Goal: Information Seeking & Learning: Find specific fact

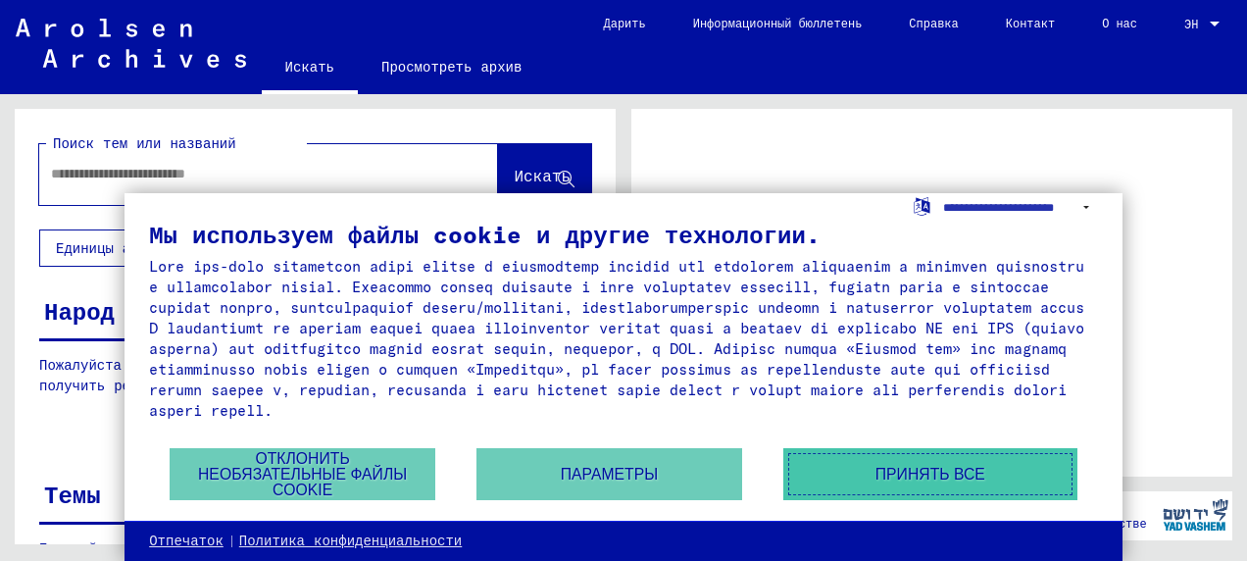
click at [933, 477] on button "Принять все" at bounding box center [930, 474] width 294 height 52
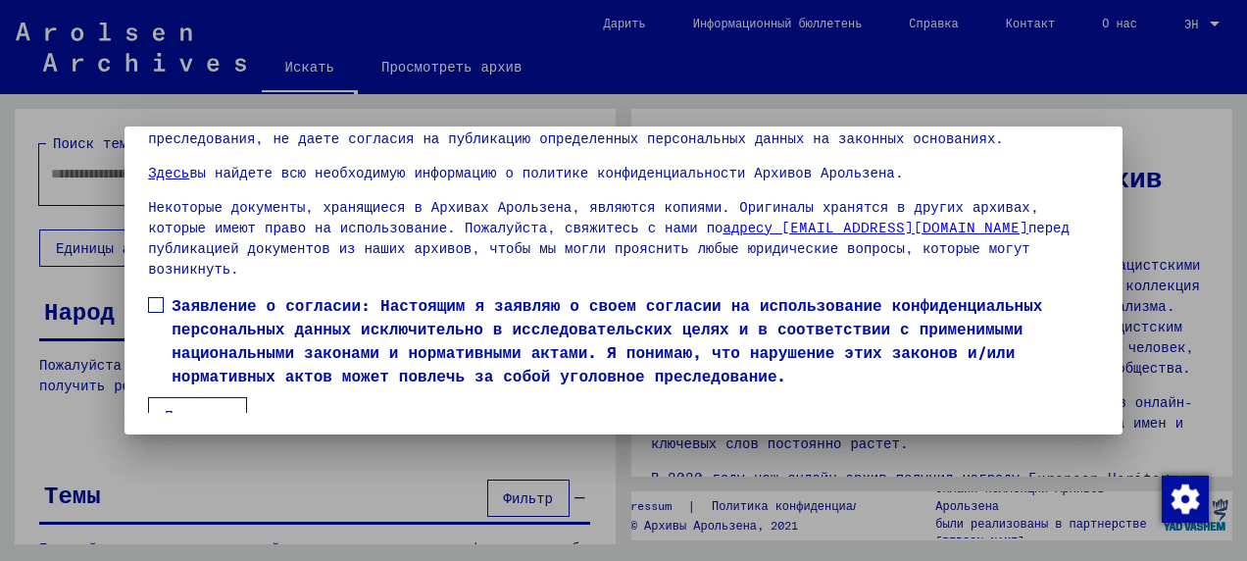
scroll to position [154, 0]
drag, startPoint x: 149, startPoint y: 282, endPoint x: 155, endPoint y: 292, distance: 11.4
click at [153, 296] on span at bounding box center [156, 304] width 16 height 16
click at [180, 396] on button "Принимаю" at bounding box center [197, 414] width 99 height 37
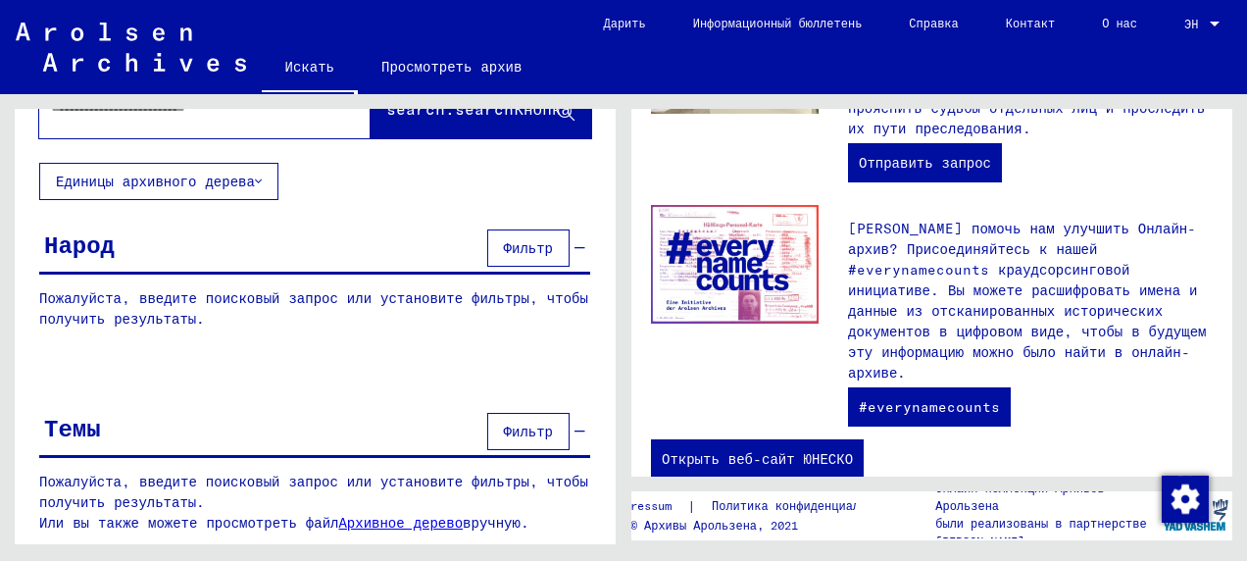
scroll to position [0, 0]
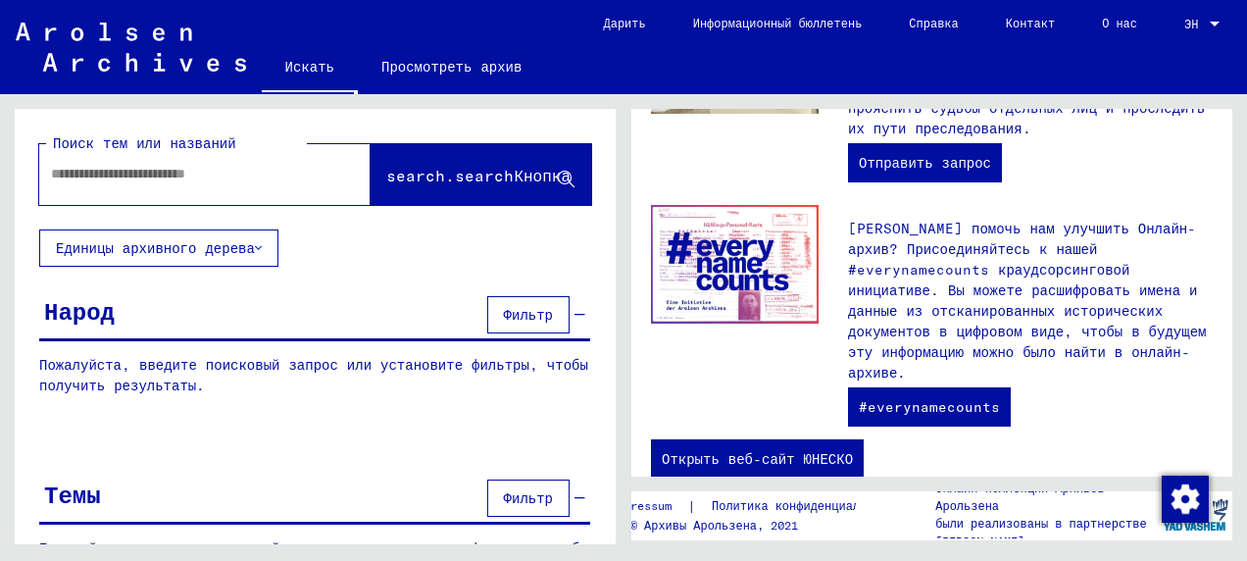
click at [253, 250] on button "Единицы архивного дерева" at bounding box center [158, 247] width 239 height 37
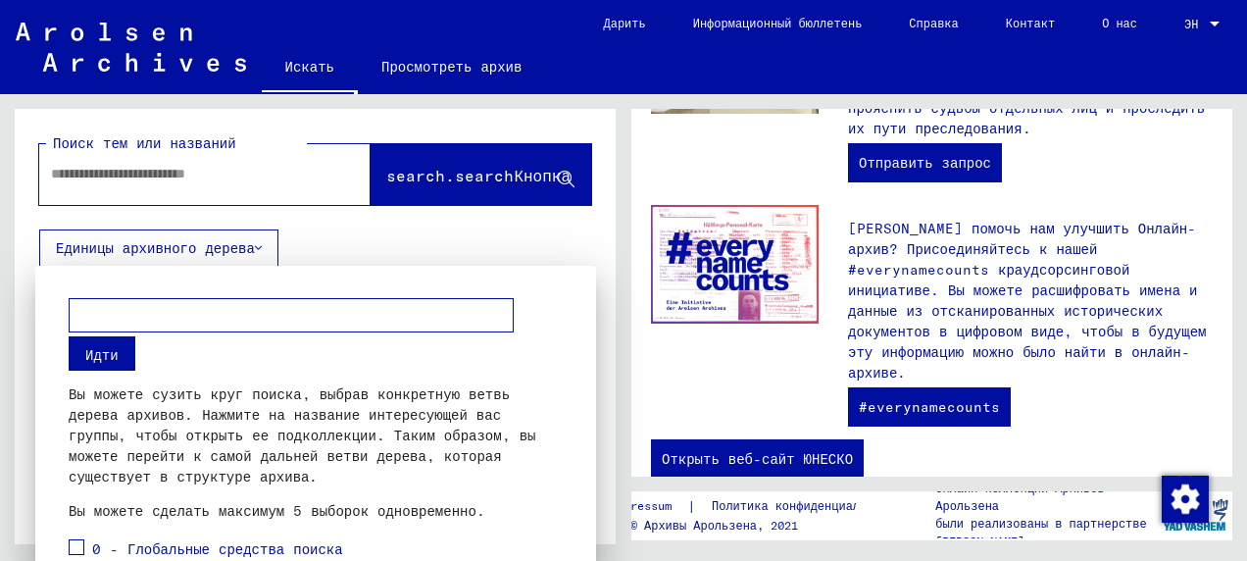
click at [81, 163] on div at bounding box center [623, 280] width 1247 height 561
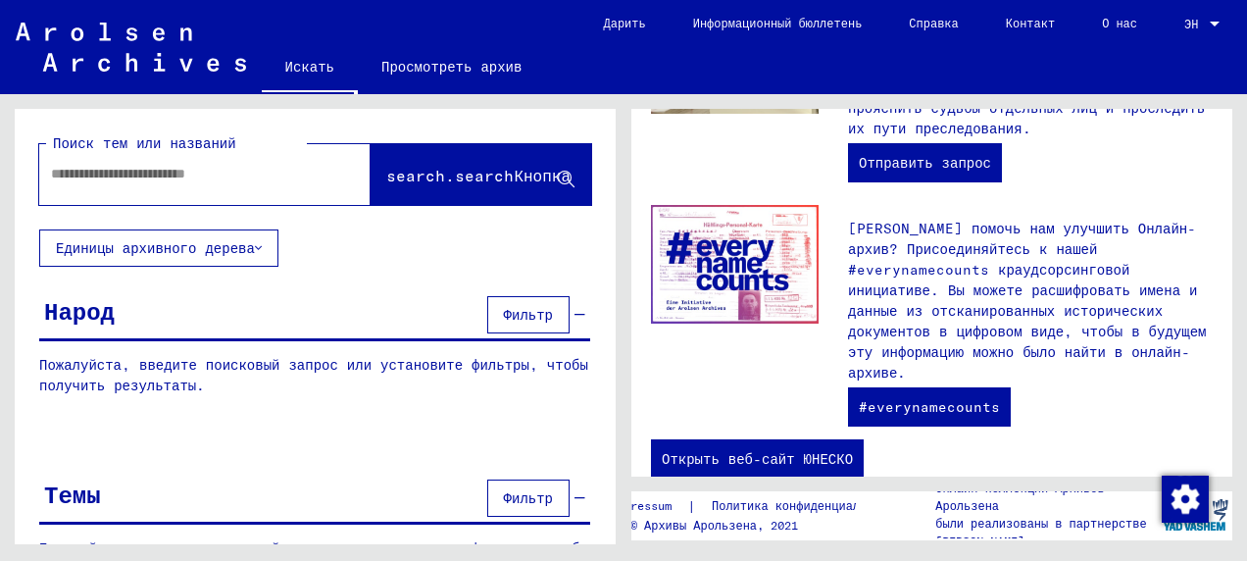
click at [90, 183] on input "text" at bounding box center [181, 174] width 261 height 21
type input "********"
click at [478, 174] on span "search.searchКнопка" at bounding box center [478, 176] width 184 height 20
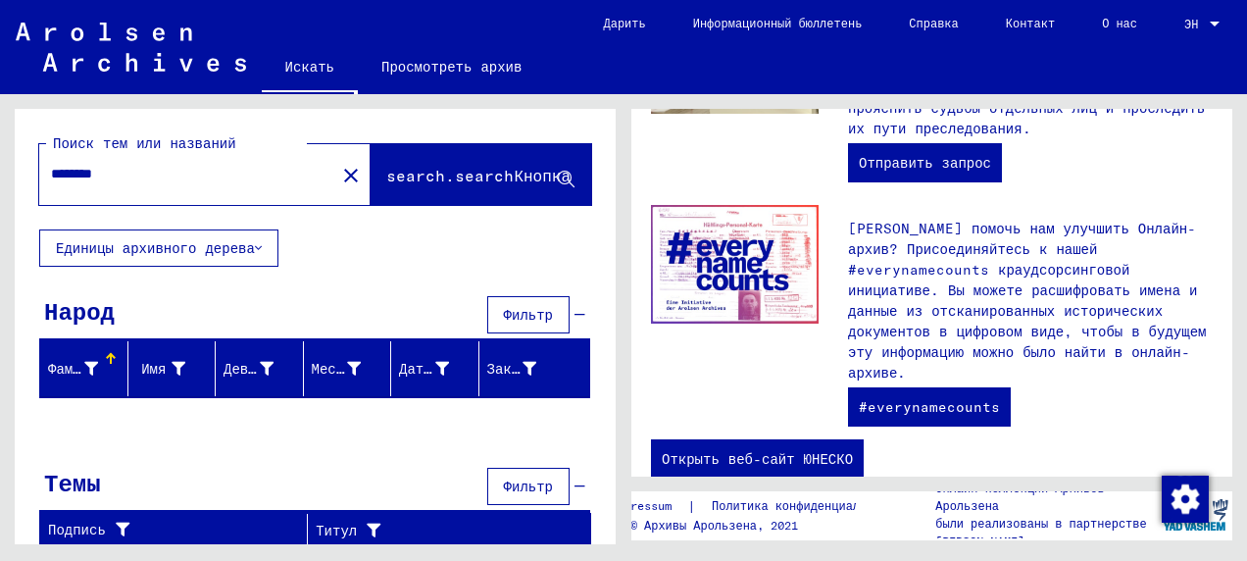
click at [63, 369] on font "Фамилия" at bounding box center [77, 369] width 58 height 18
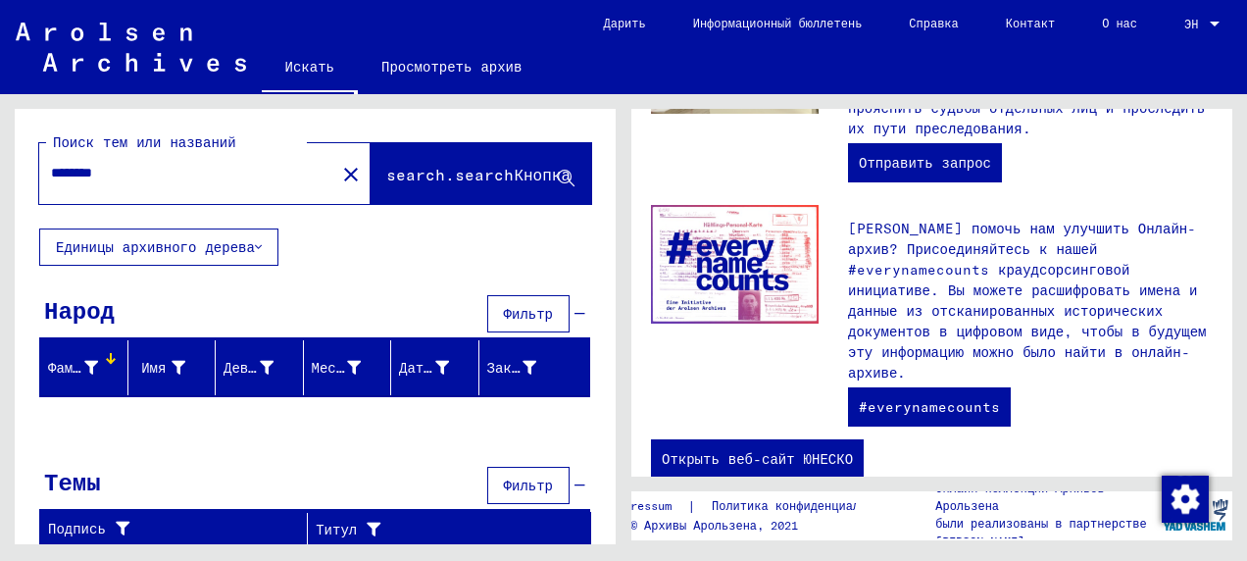
click at [519, 318] on span "Фильтр" at bounding box center [528, 314] width 49 height 18
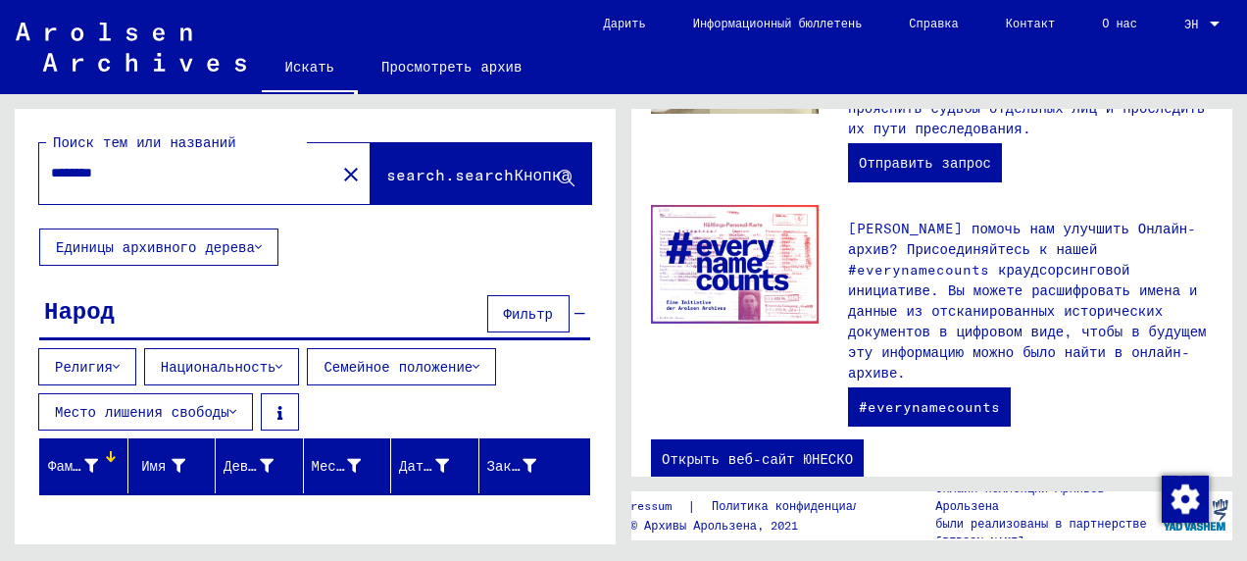
click at [473, 360] on icon at bounding box center [476, 367] width 7 height 14
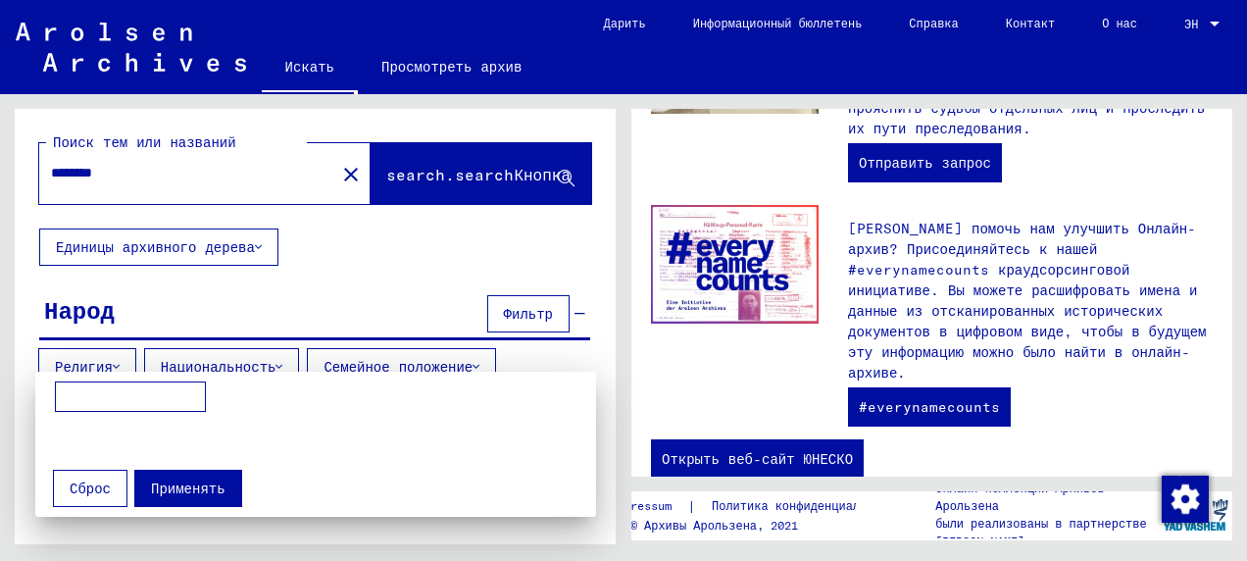
click at [98, 394] on input at bounding box center [130, 396] width 151 height 31
type input "*****"
click at [183, 490] on span "Применять" at bounding box center [188, 488] width 75 height 18
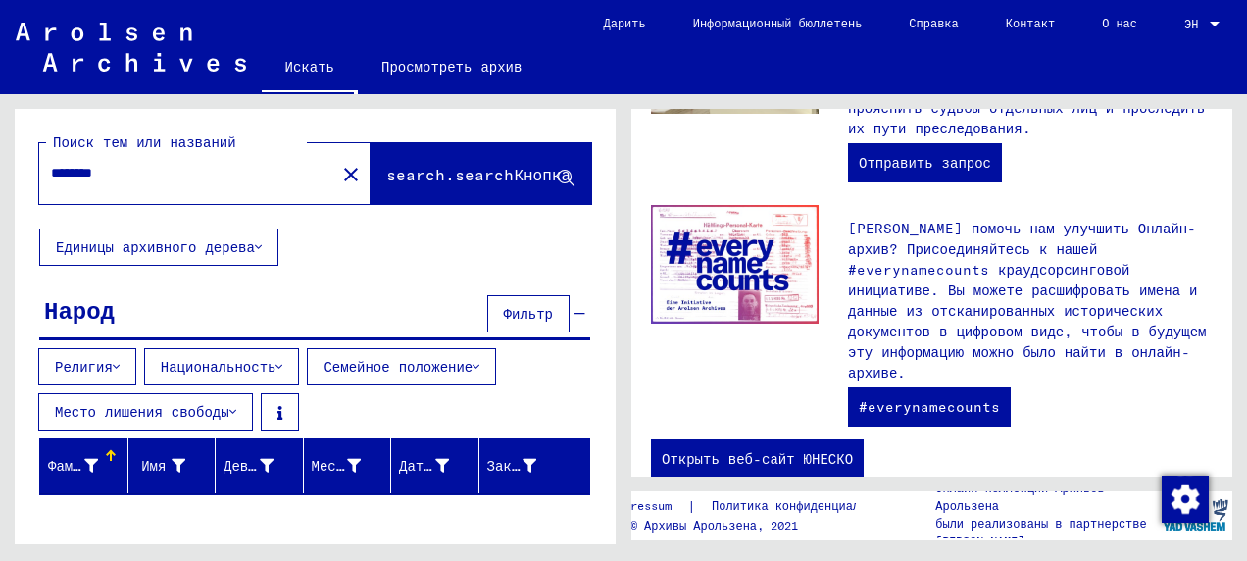
click at [277, 363] on icon at bounding box center [278, 367] width 7 height 14
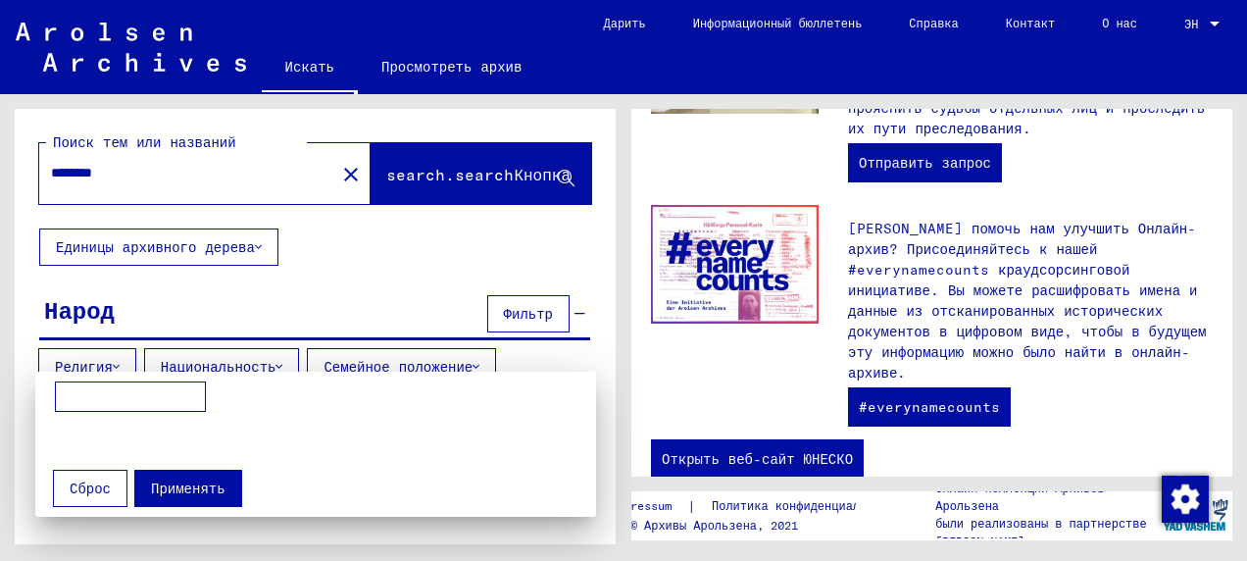
click at [161, 388] on input at bounding box center [130, 396] width 151 height 31
type input "*******"
click at [187, 486] on span "Применять" at bounding box center [188, 488] width 75 height 18
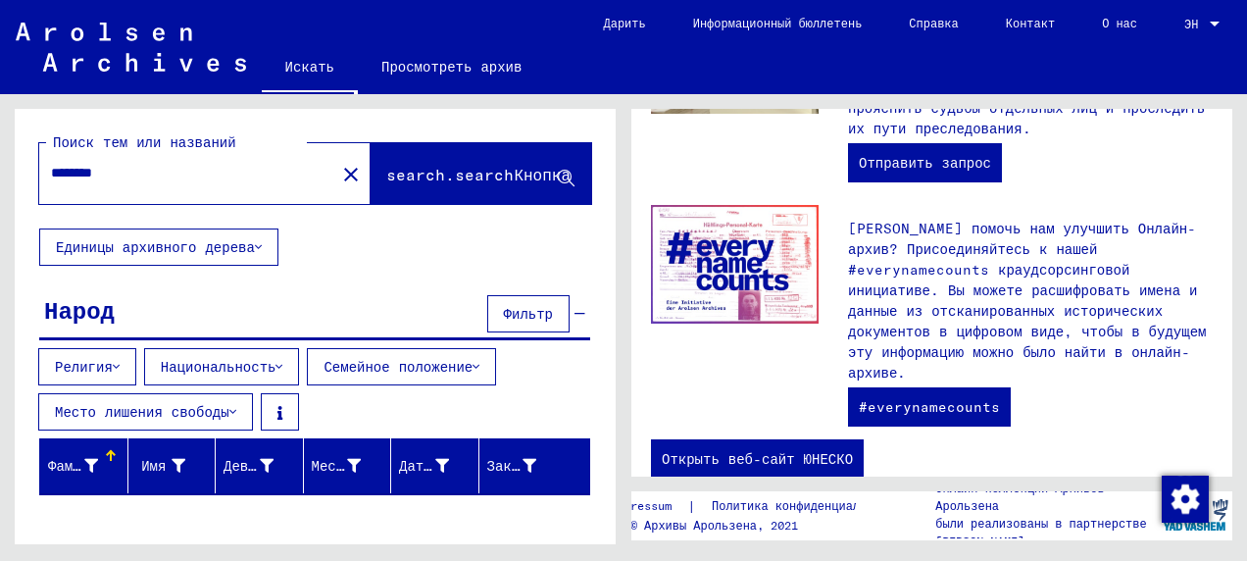
click at [229, 407] on icon at bounding box center [232, 412] width 7 height 14
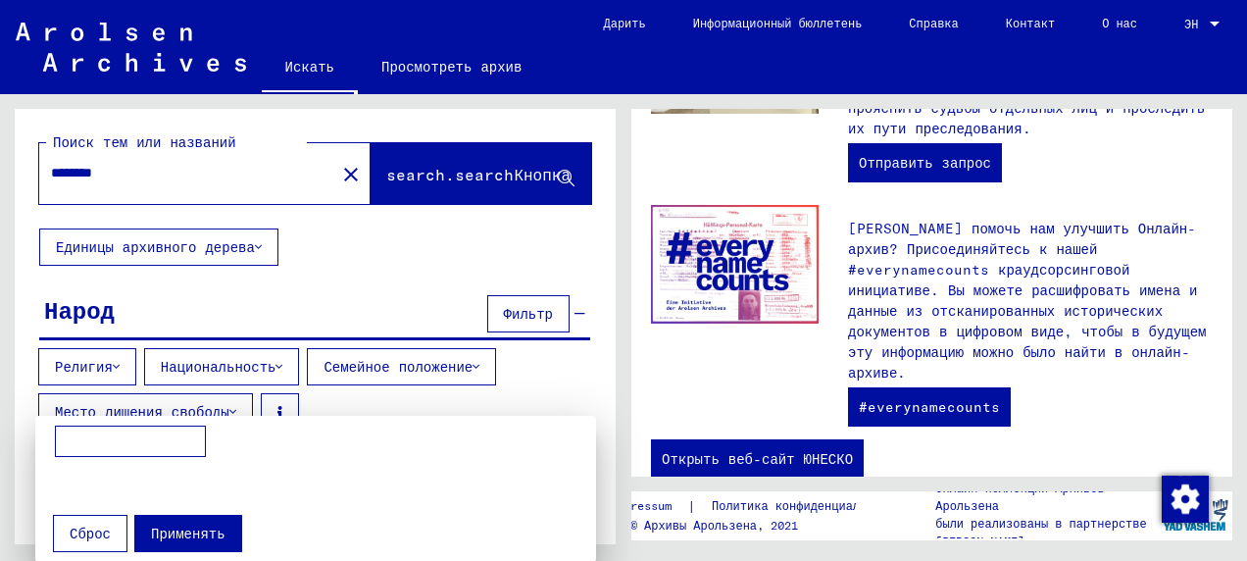
click at [116, 362] on div at bounding box center [623, 280] width 1247 height 561
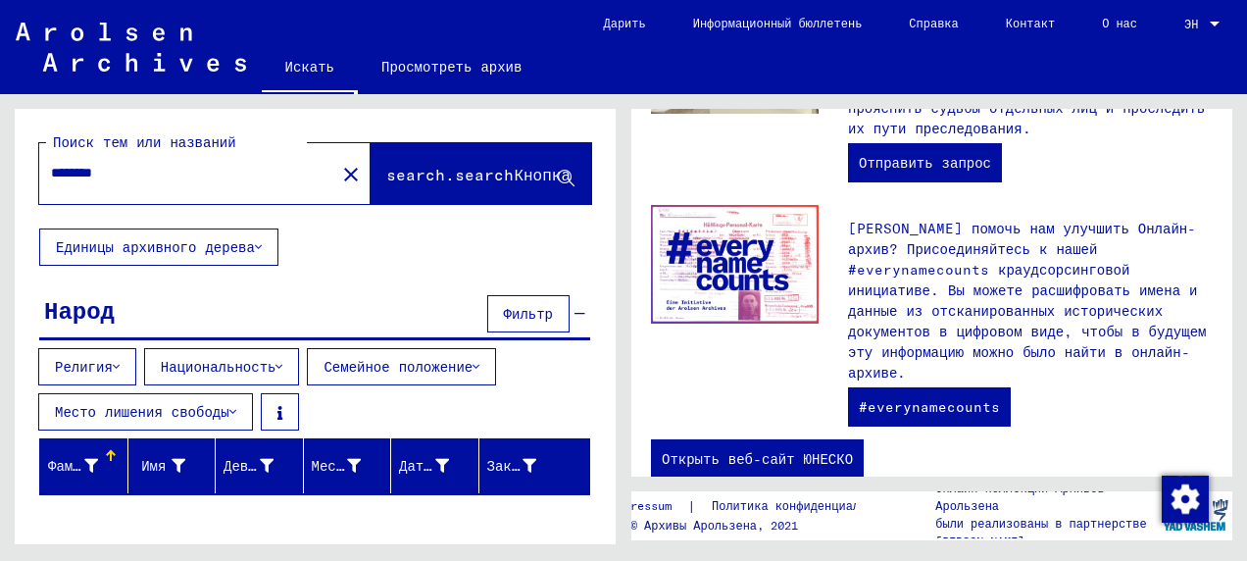
click at [116, 362] on icon at bounding box center [116, 367] width 7 height 14
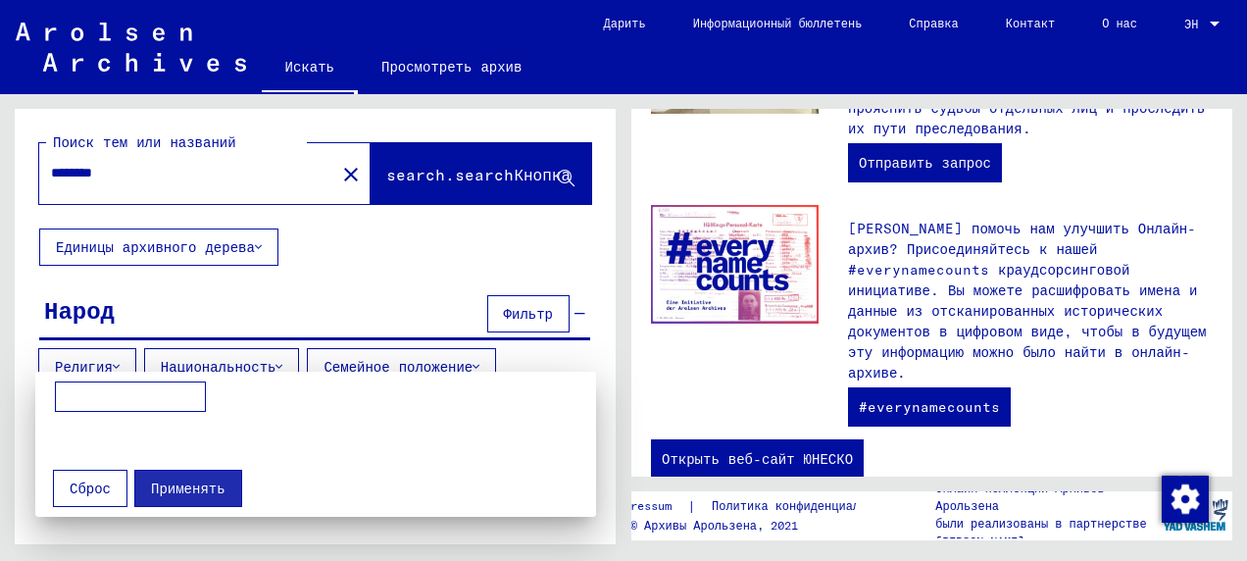
drag, startPoint x: 376, startPoint y: 269, endPoint x: 380, endPoint y: 280, distance: 12.4
click at [376, 268] on div at bounding box center [623, 280] width 1247 height 561
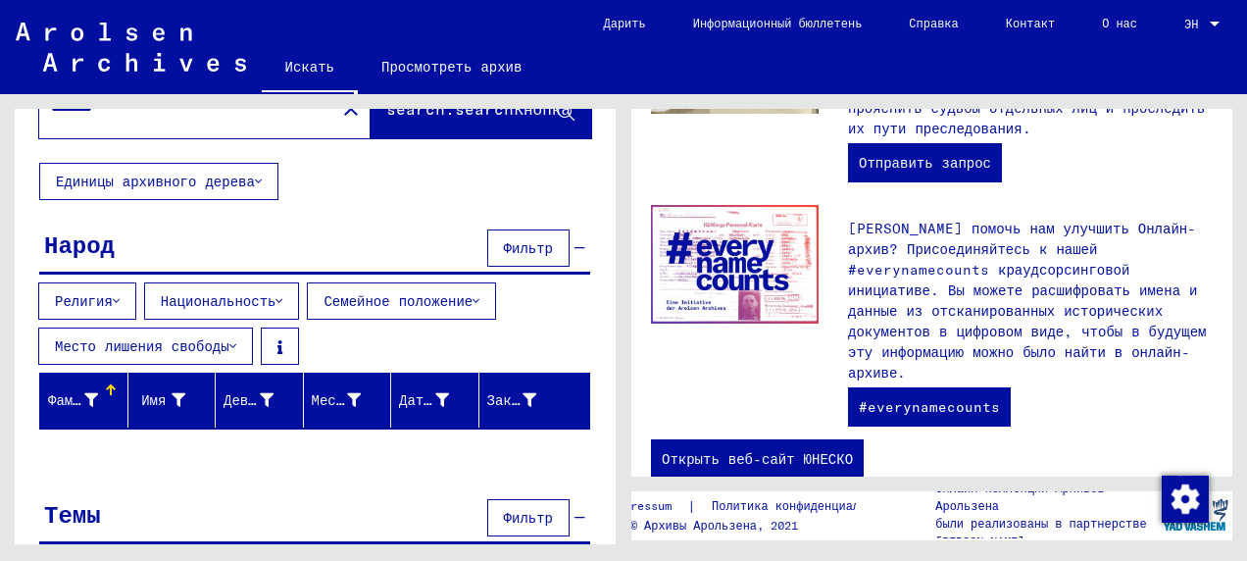
scroll to position [98, 0]
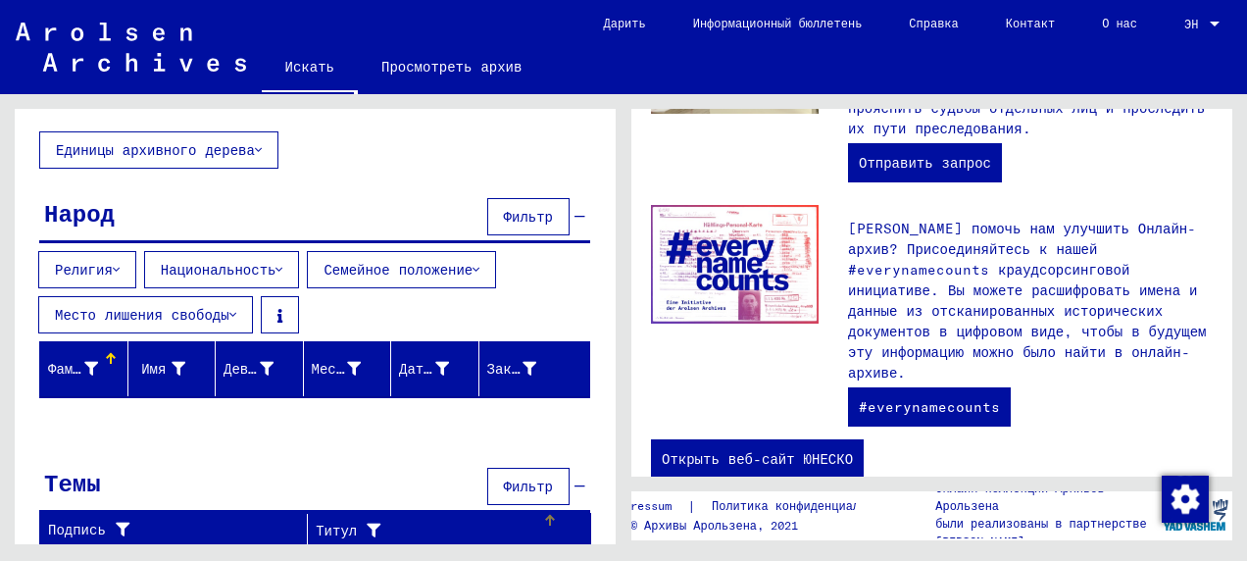
click at [358, 523] on icon at bounding box center [369, 530] width 24 height 14
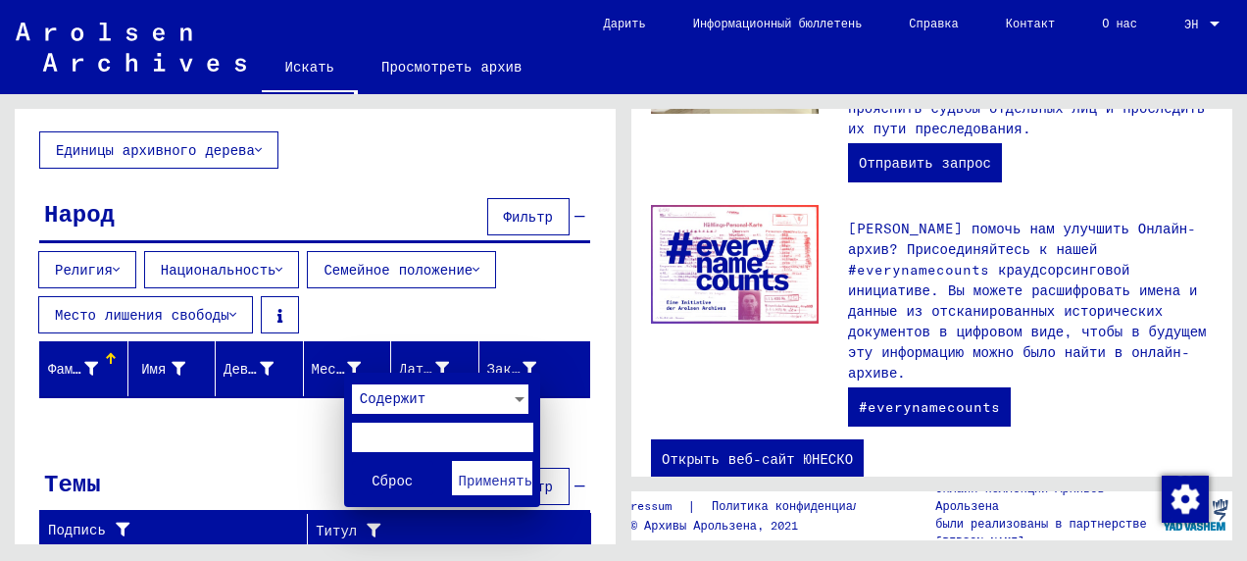
click at [375, 428] on input "text" at bounding box center [442, 437] width 181 height 29
type input "*******"
drag, startPoint x: 477, startPoint y: 478, endPoint x: 341, endPoint y: 515, distance: 141.0
click at [469, 478] on span "Применять" at bounding box center [496, 481] width 75 height 18
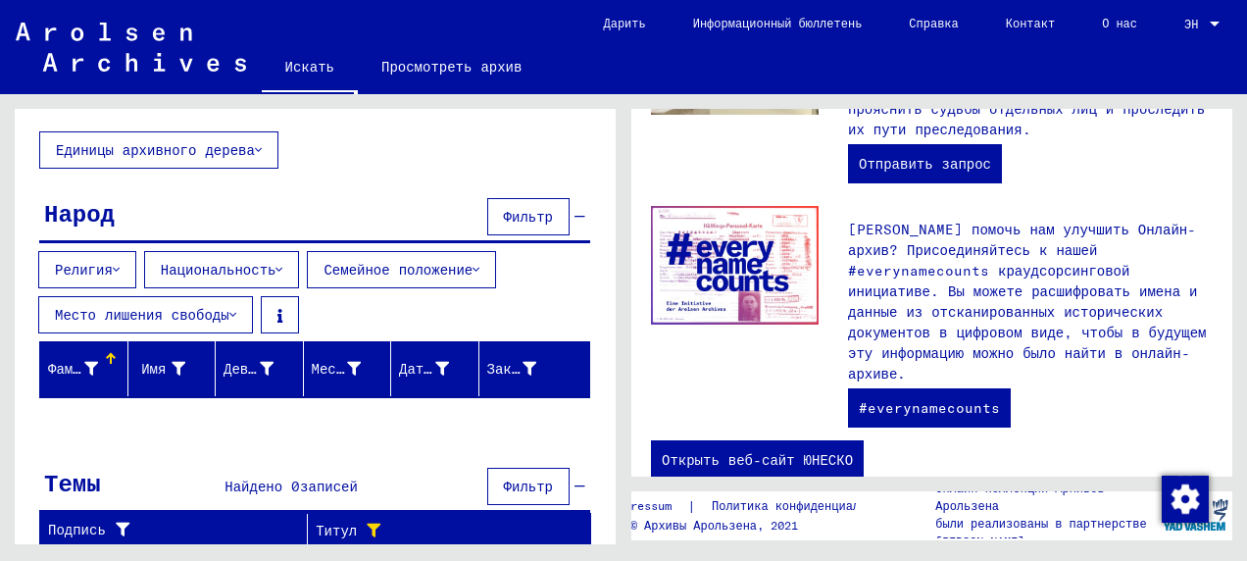
scroll to position [919, 0]
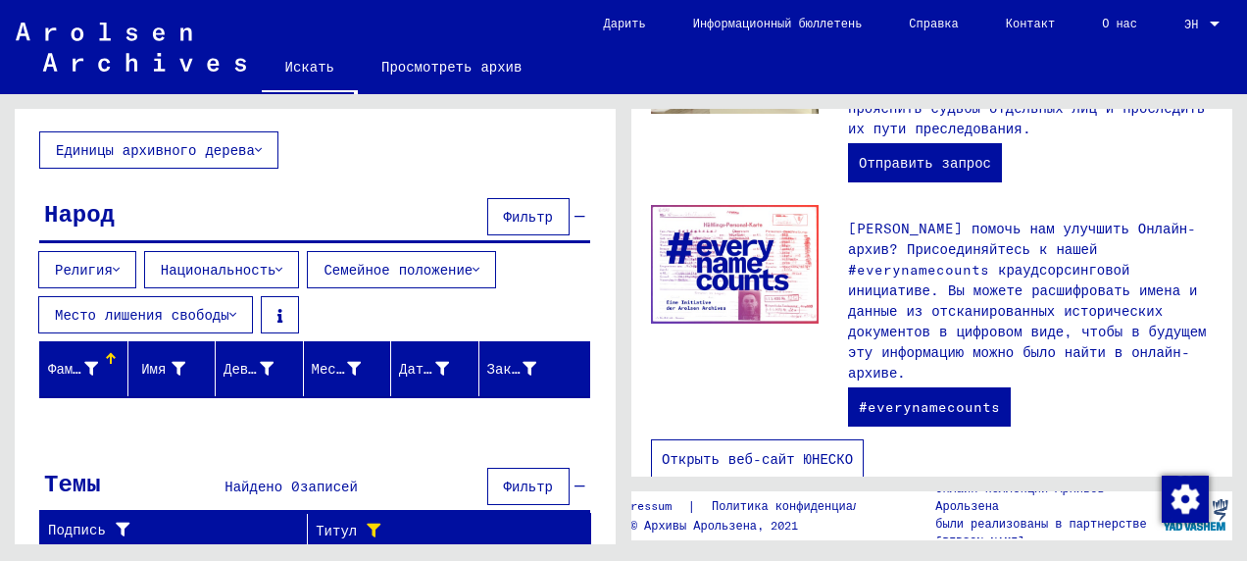
click at [742, 439] on link "Открыть веб-сайт ЮНЕСКО" at bounding box center [757, 458] width 213 height 39
